Goal: Information Seeking & Learning: Learn about a topic

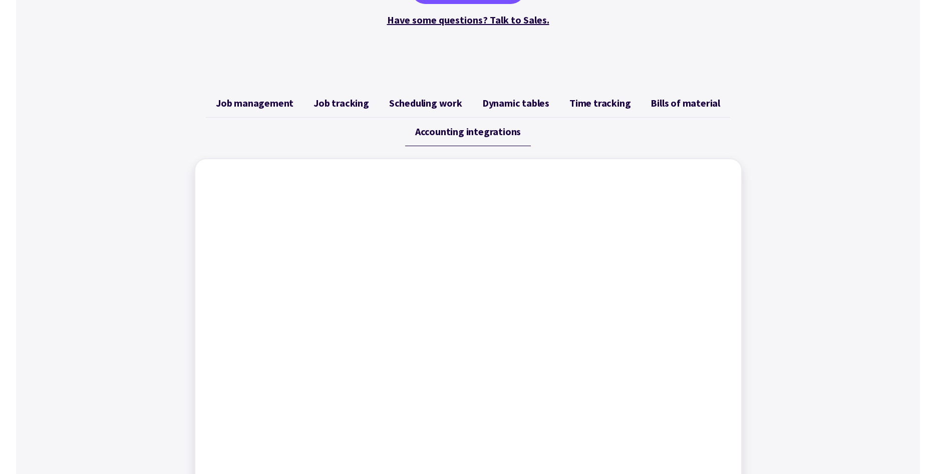
scroll to position [307, 0]
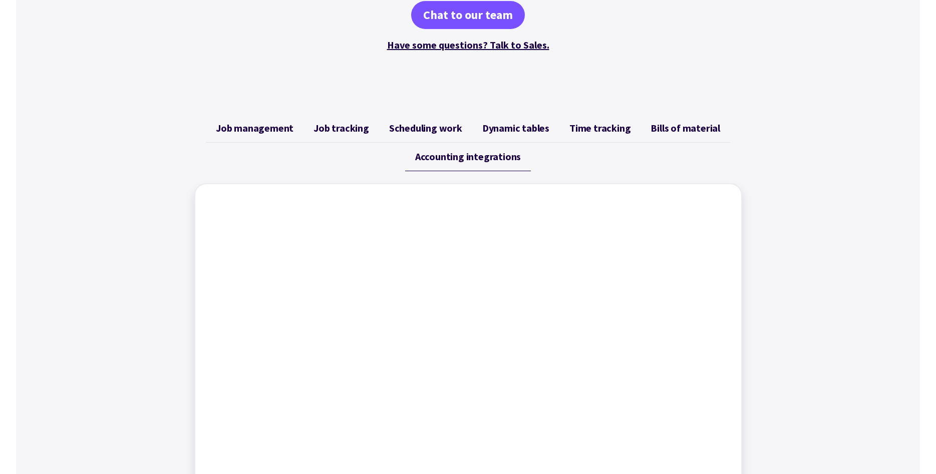
click at [688, 131] on span "Bills of material" at bounding box center [686, 128] width 70 height 12
click at [593, 132] on span "Time tracking" at bounding box center [600, 128] width 61 height 12
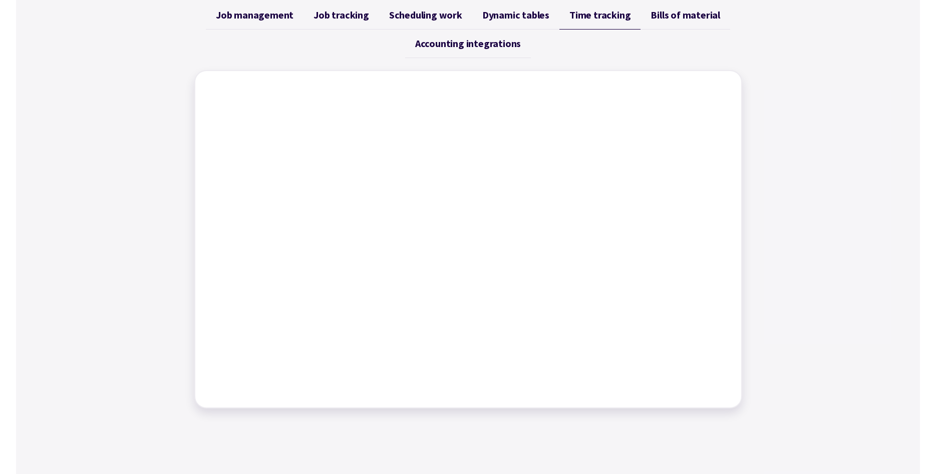
scroll to position [409, 0]
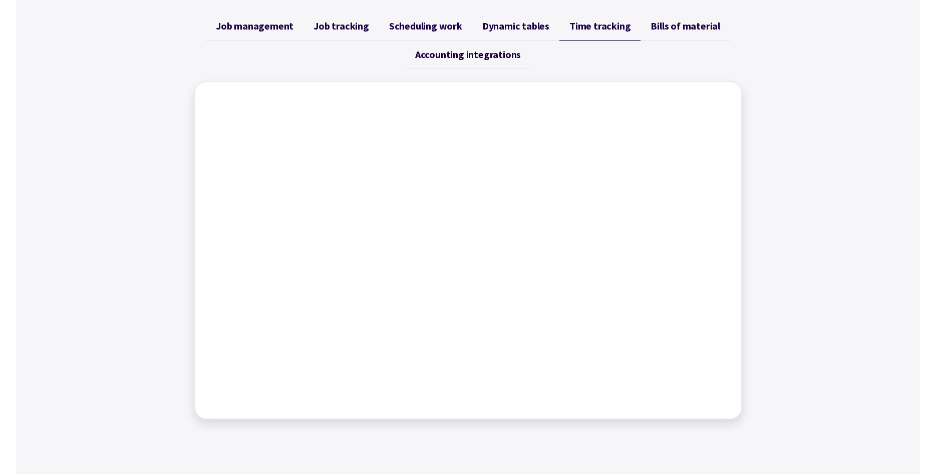
click at [514, 25] on span "Dynamic tables" at bounding box center [516, 26] width 67 height 12
click at [428, 24] on span "Scheduling work" at bounding box center [425, 26] width 73 height 12
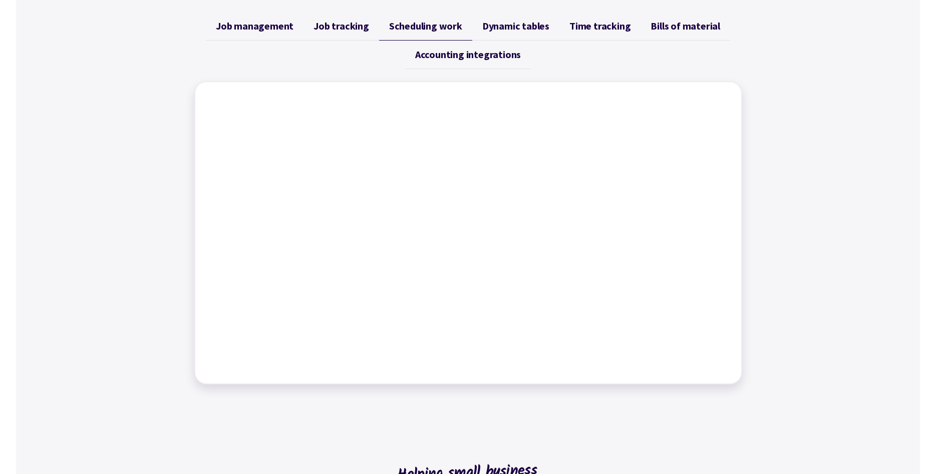
click at [355, 29] on span "Job tracking" at bounding box center [342, 26] width 56 height 12
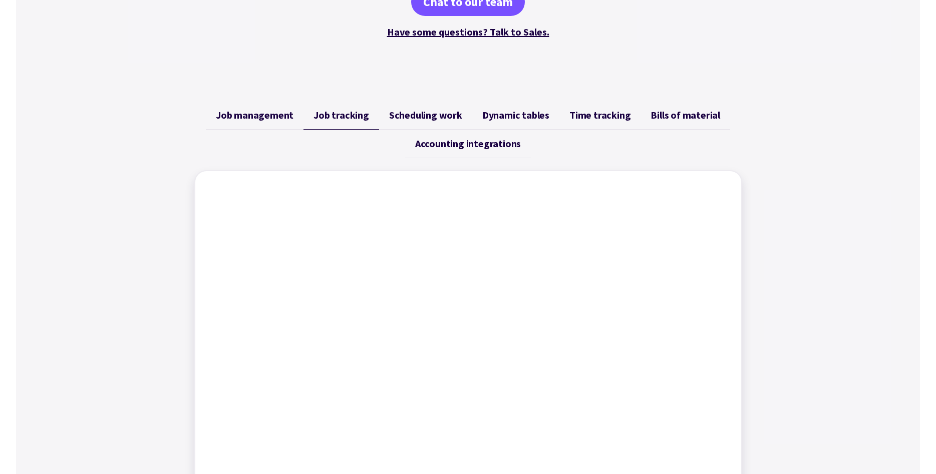
scroll to position [307, 0]
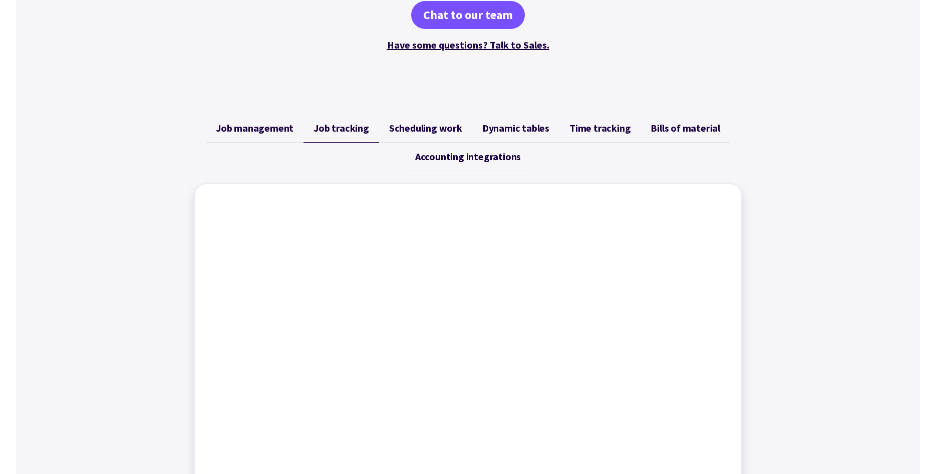
click at [260, 128] on span "Job management" at bounding box center [255, 128] width 78 height 12
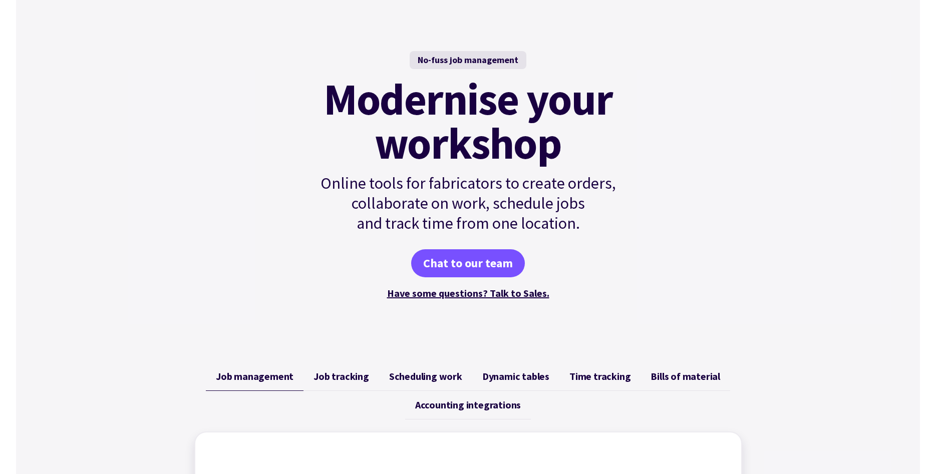
scroll to position [0, 0]
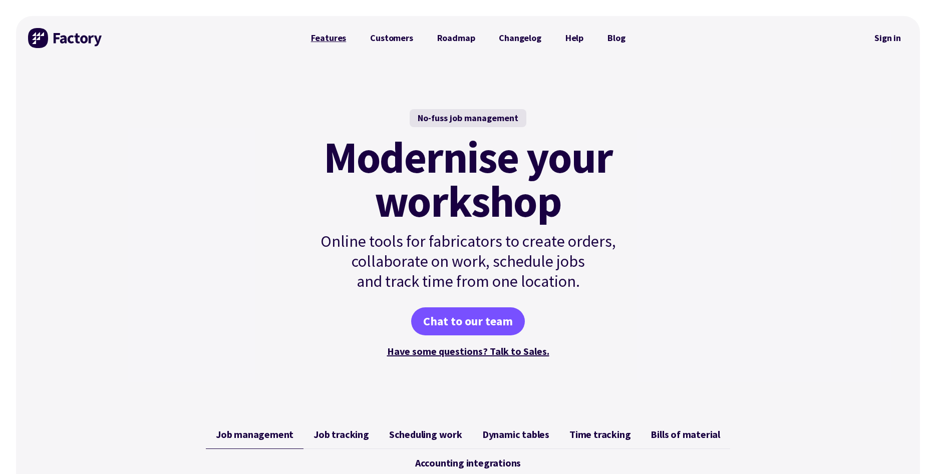
click at [333, 39] on link "Features" at bounding box center [329, 38] width 60 height 20
